Goal: Task Accomplishment & Management: Use online tool/utility

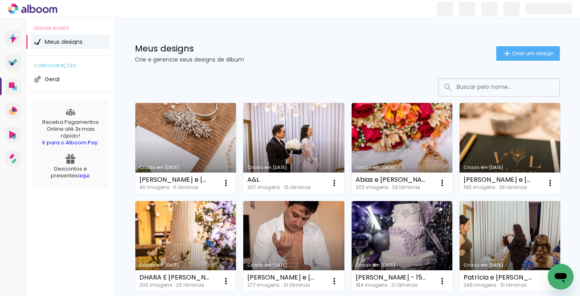
click at [199, 128] on link "Criado em [DATE]" at bounding box center [185, 148] width 101 height 91
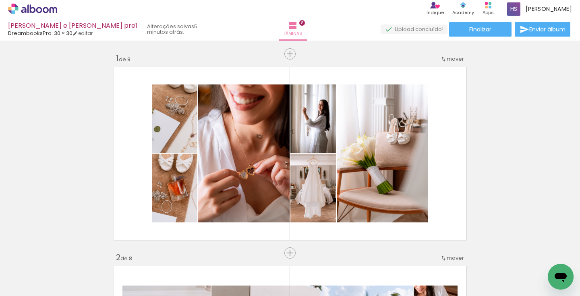
scroll to position [1613, 0]
